Goal: Information Seeking & Learning: Learn about a topic

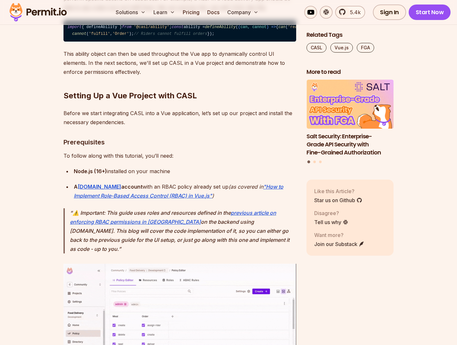
scroll to position [692, 0]
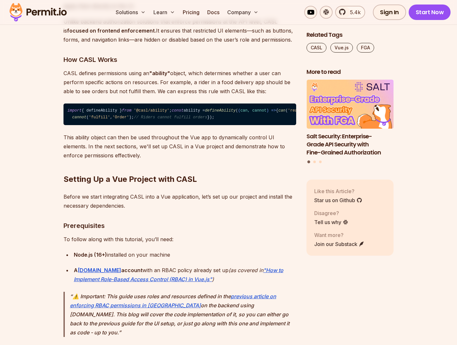
drag, startPoint x: 86, startPoint y: 142, endPoint x: 181, endPoint y: 148, distance: 94.9
click at [64, 119] on code "import { defineAbility } from '@casl/ability' ; const ability = defineAbility (…" at bounding box center [179, 114] width 233 height 22
click at [205, 113] on span "defineAbility" at bounding box center [220, 110] width 31 height 5
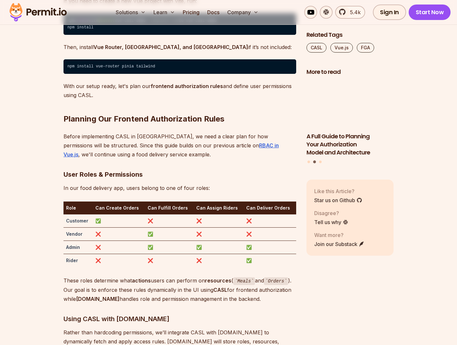
scroll to position [1218, 0]
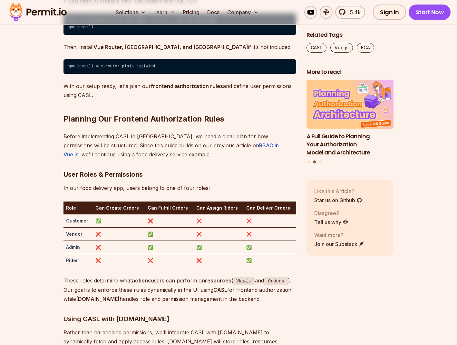
click at [137, 35] on code "npm create vite @latest vue - casl - demo --template vue cd vue - casl - demo n…" at bounding box center [179, 24] width 233 height 22
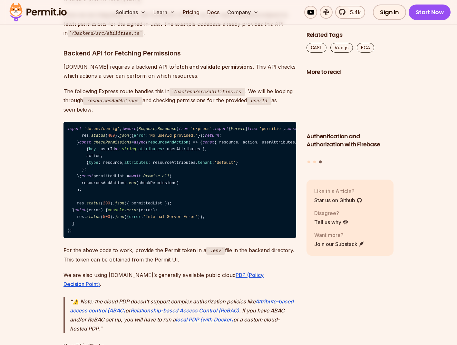
scroll to position [1888, 0]
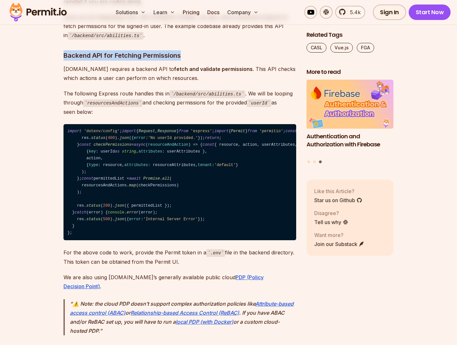
drag, startPoint x: 112, startPoint y: 55, endPoint x: 210, endPoint y: 60, distance: 98.7
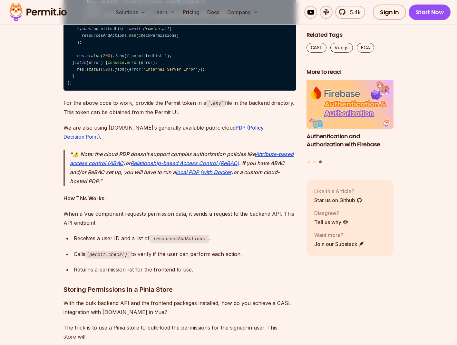
scroll to position [2037, 0]
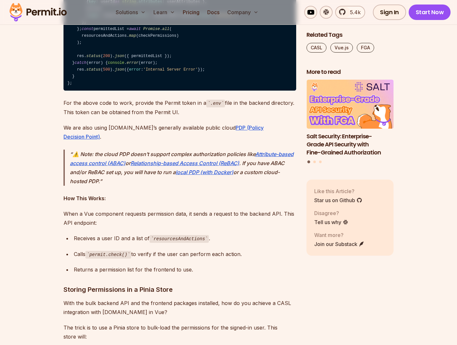
drag, startPoint x: 76, startPoint y: 112, endPoint x: 119, endPoint y: 175, distance: 76.4
click at [119, 91] on code "import 'dotenv/config' ; import { Request , Response } from 'express' ; import …" at bounding box center [179, 33] width 233 height 116
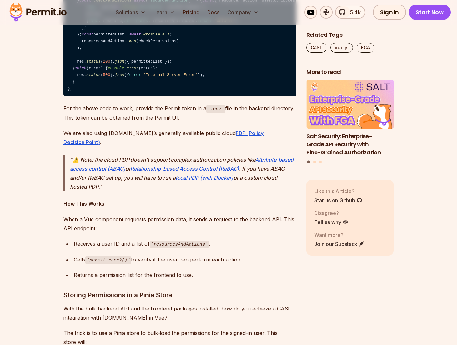
scroll to position [2026, 0]
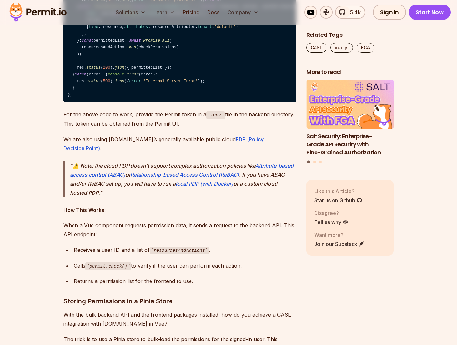
drag, startPoint x: 82, startPoint y: 145, endPoint x: 130, endPoint y: 189, distance: 64.1
click at [130, 102] on code "import 'dotenv/config' ; import { Request , Response } from 'express' ; import …" at bounding box center [179, 44] width 233 height 116
click at [149, 102] on code "import 'dotenv/config' ; import { Request , Response } from 'express' ; import …" at bounding box center [179, 44] width 233 height 116
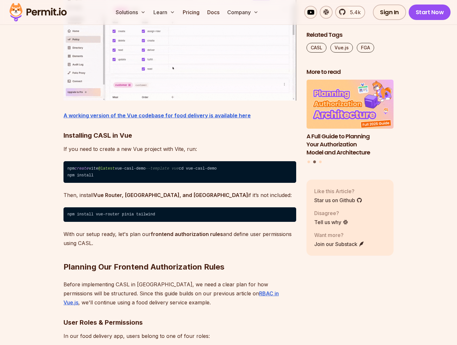
scroll to position [753, 0]
